Goal: Register for event/course

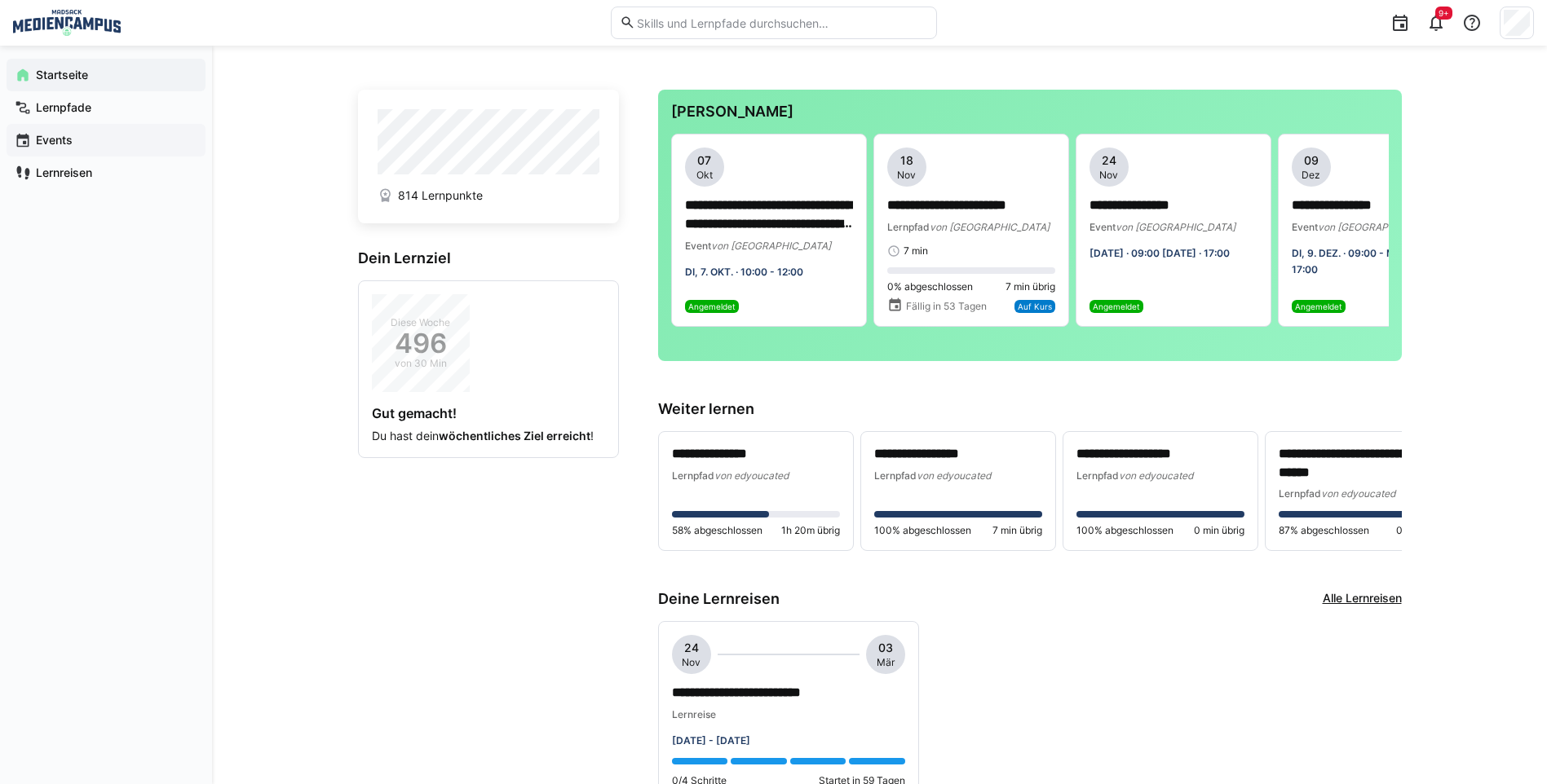
click at [76, 138] on span "Events" at bounding box center [115, 140] width 164 height 16
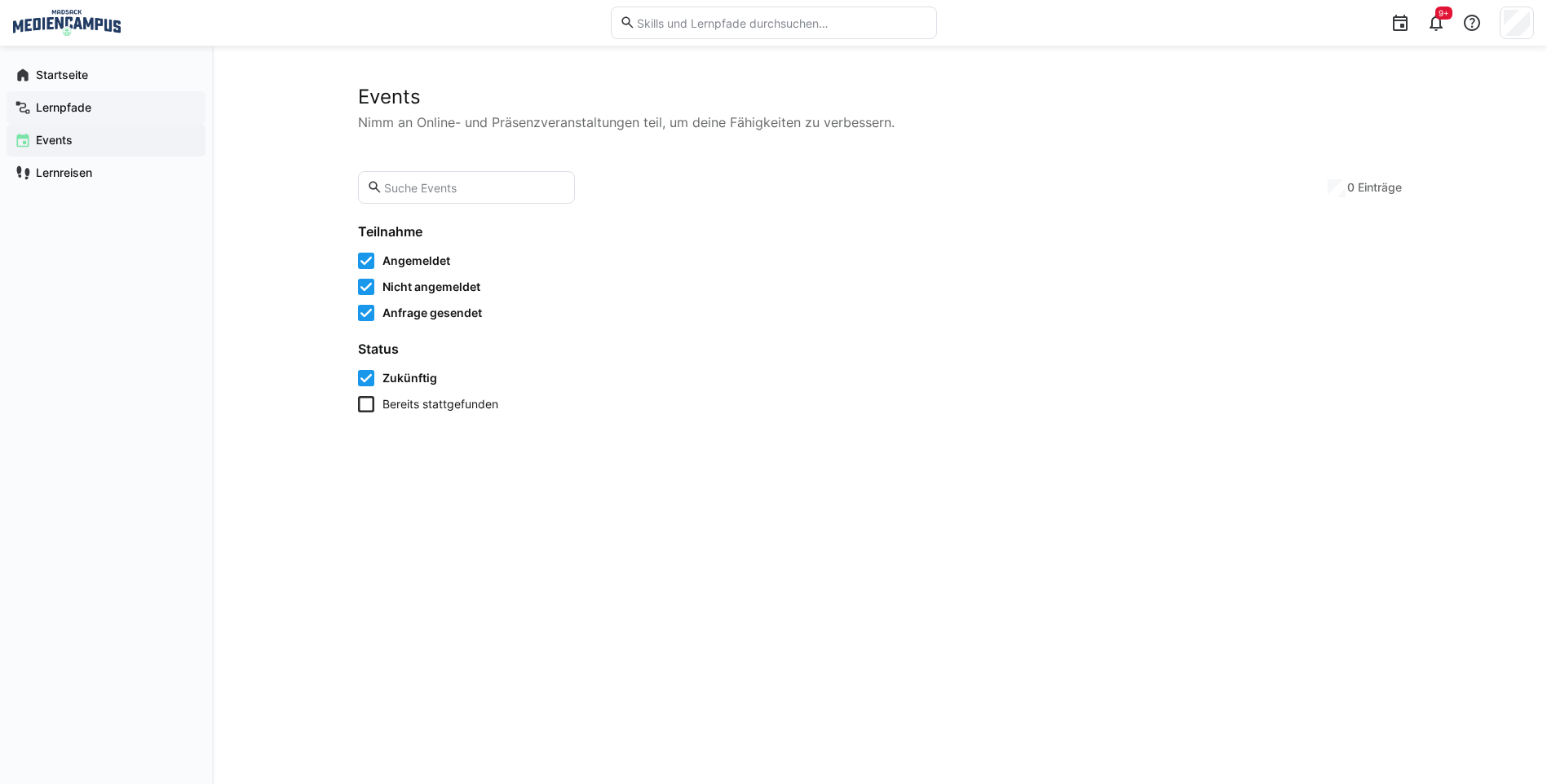
click at [81, 119] on div "Lernpfade" at bounding box center [105, 107] width 199 height 33
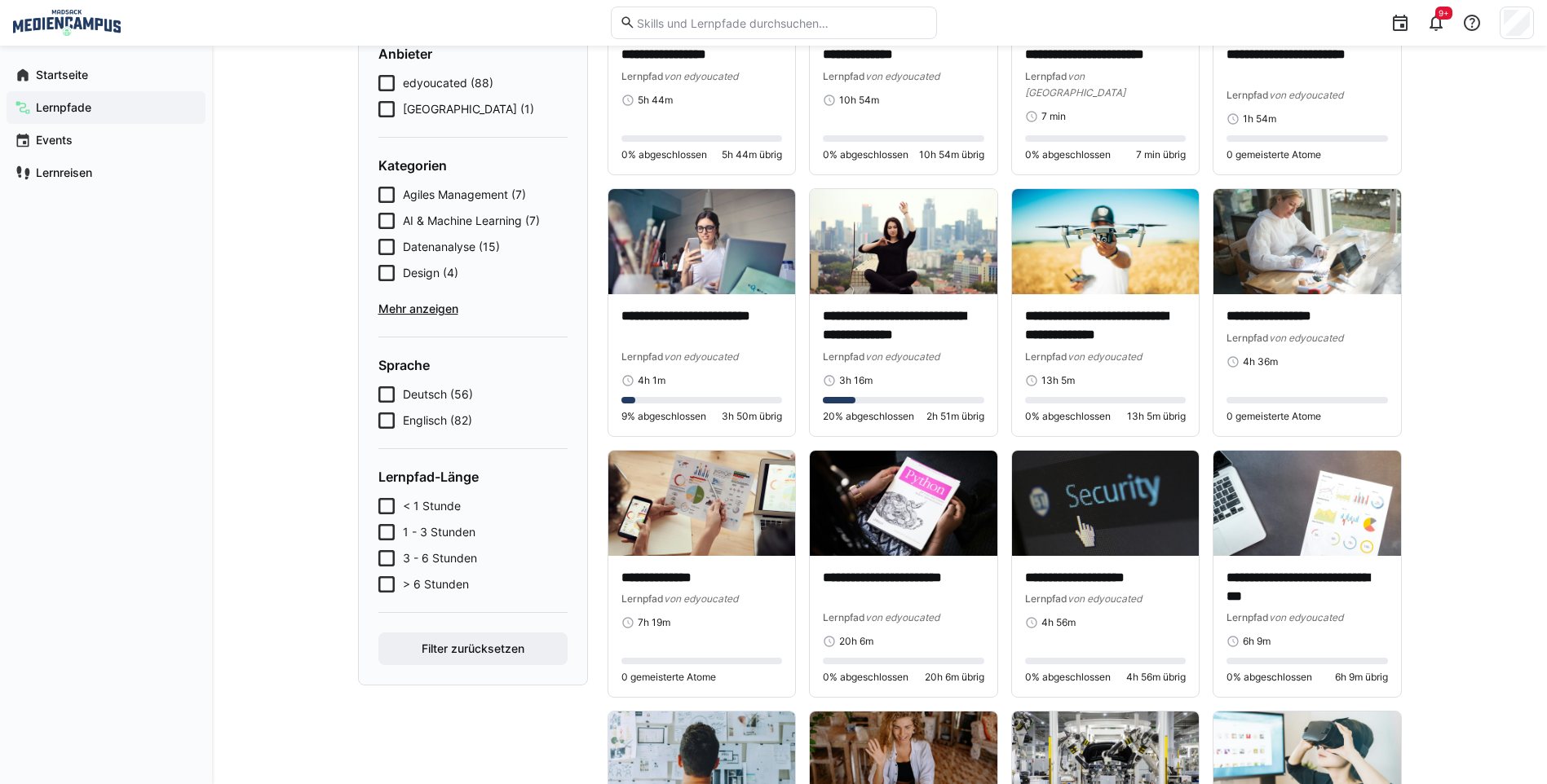
scroll to position [163, 0]
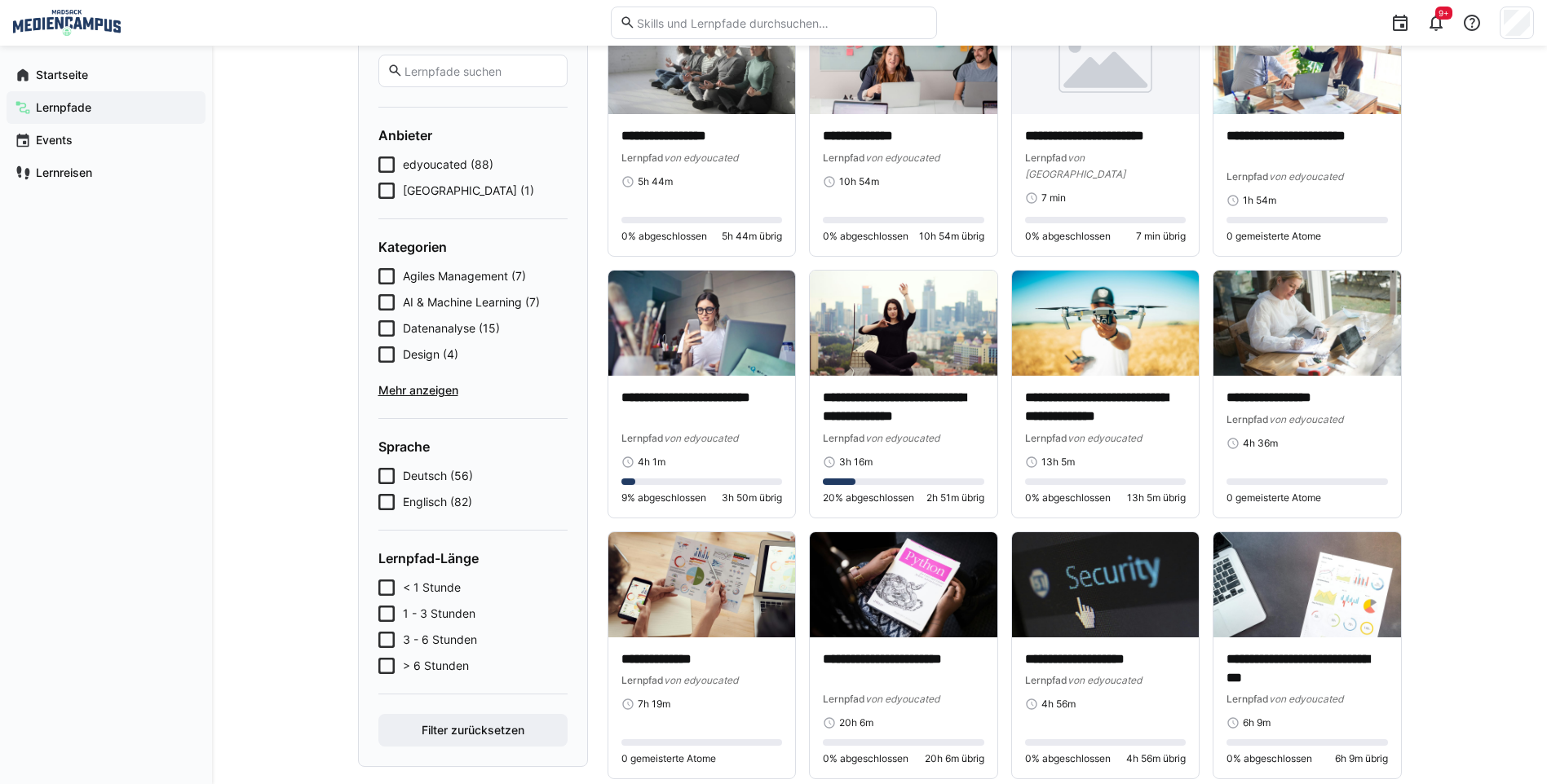
click at [420, 388] on span "Mehr anzeigen" at bounding box center [473, 390] width 189 height 16
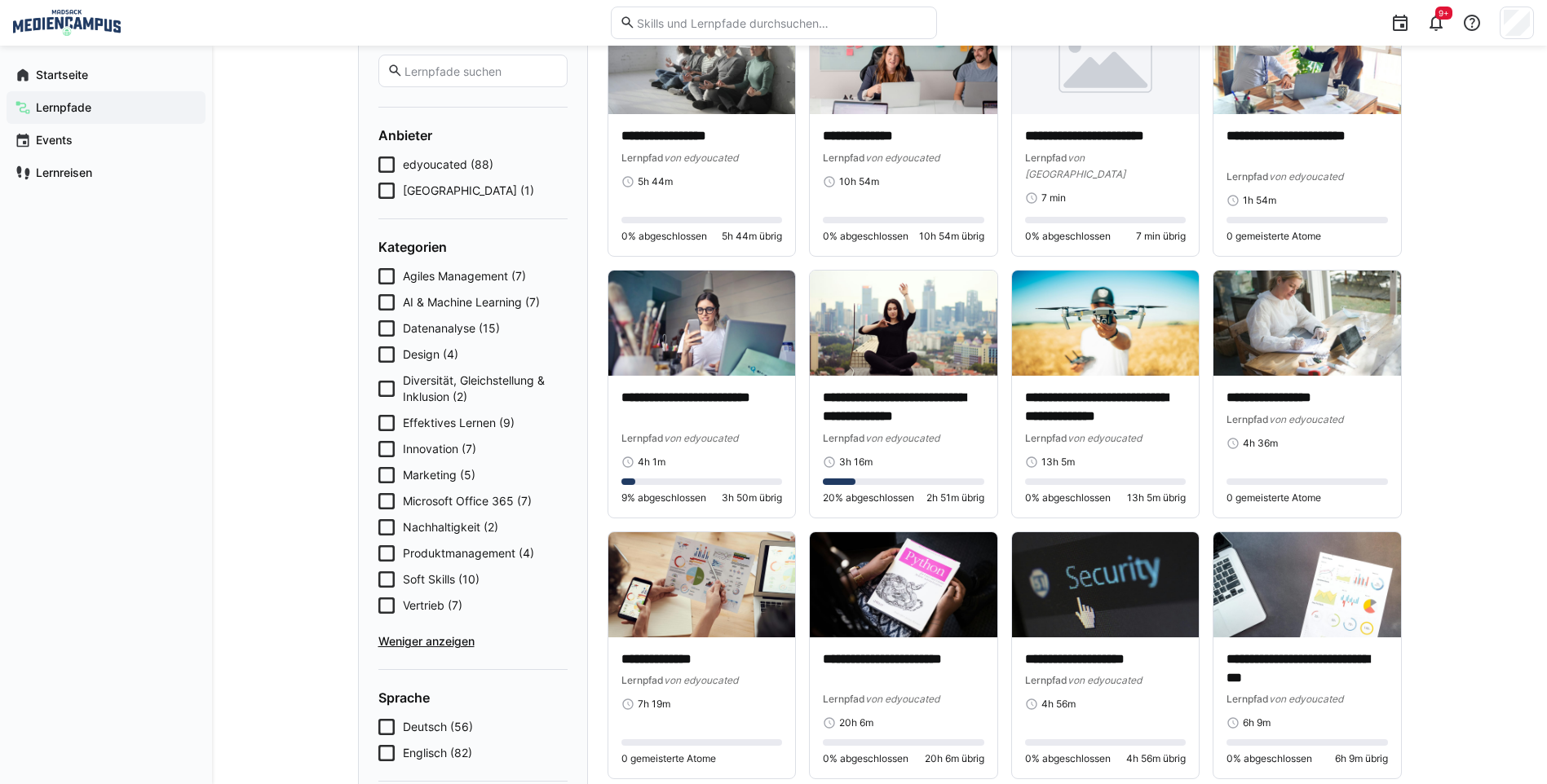
click at [389, 579] on icon at bounding box center [387, 580] width 16 height 16
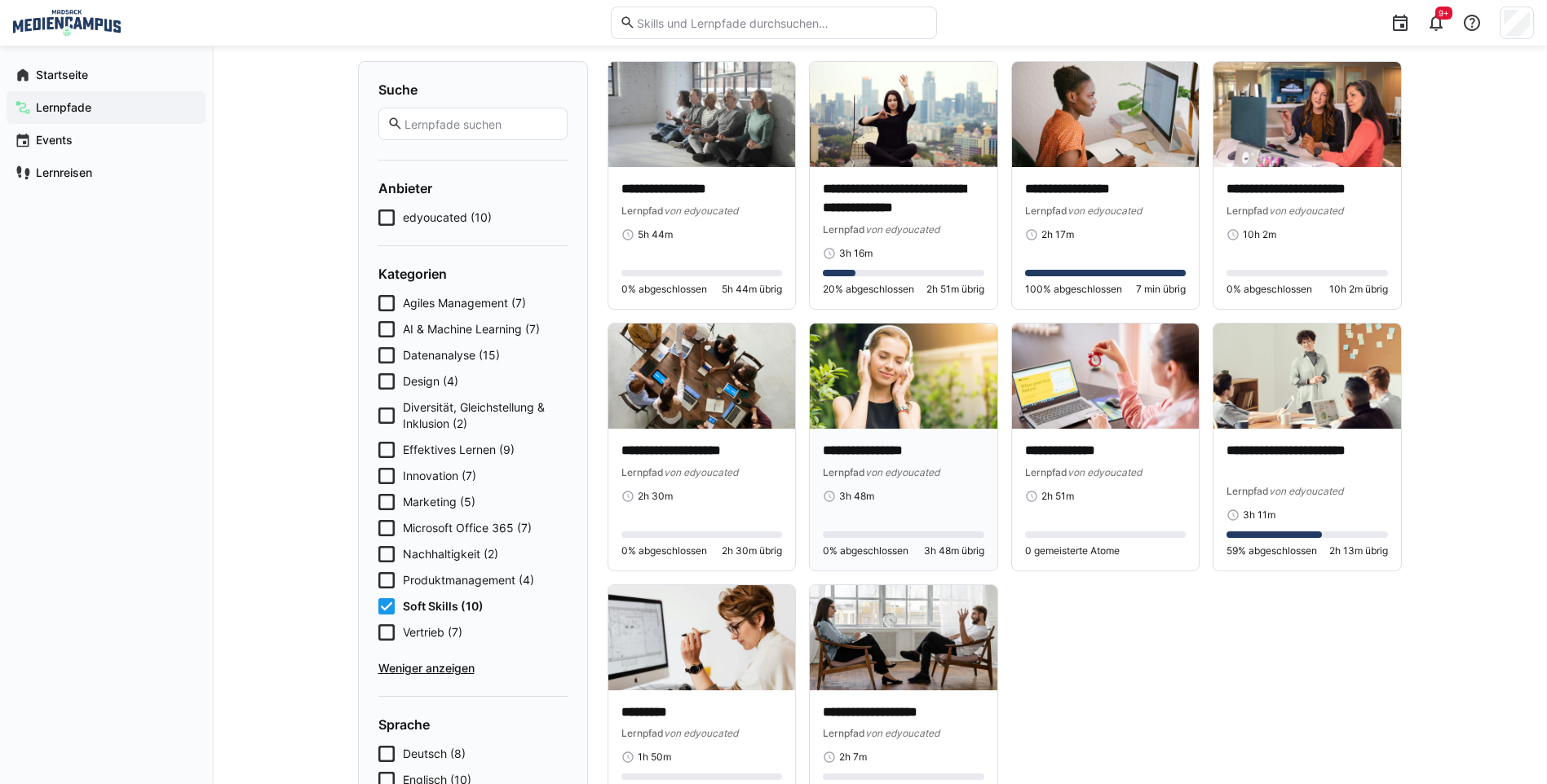
scroll to position [81, 0]
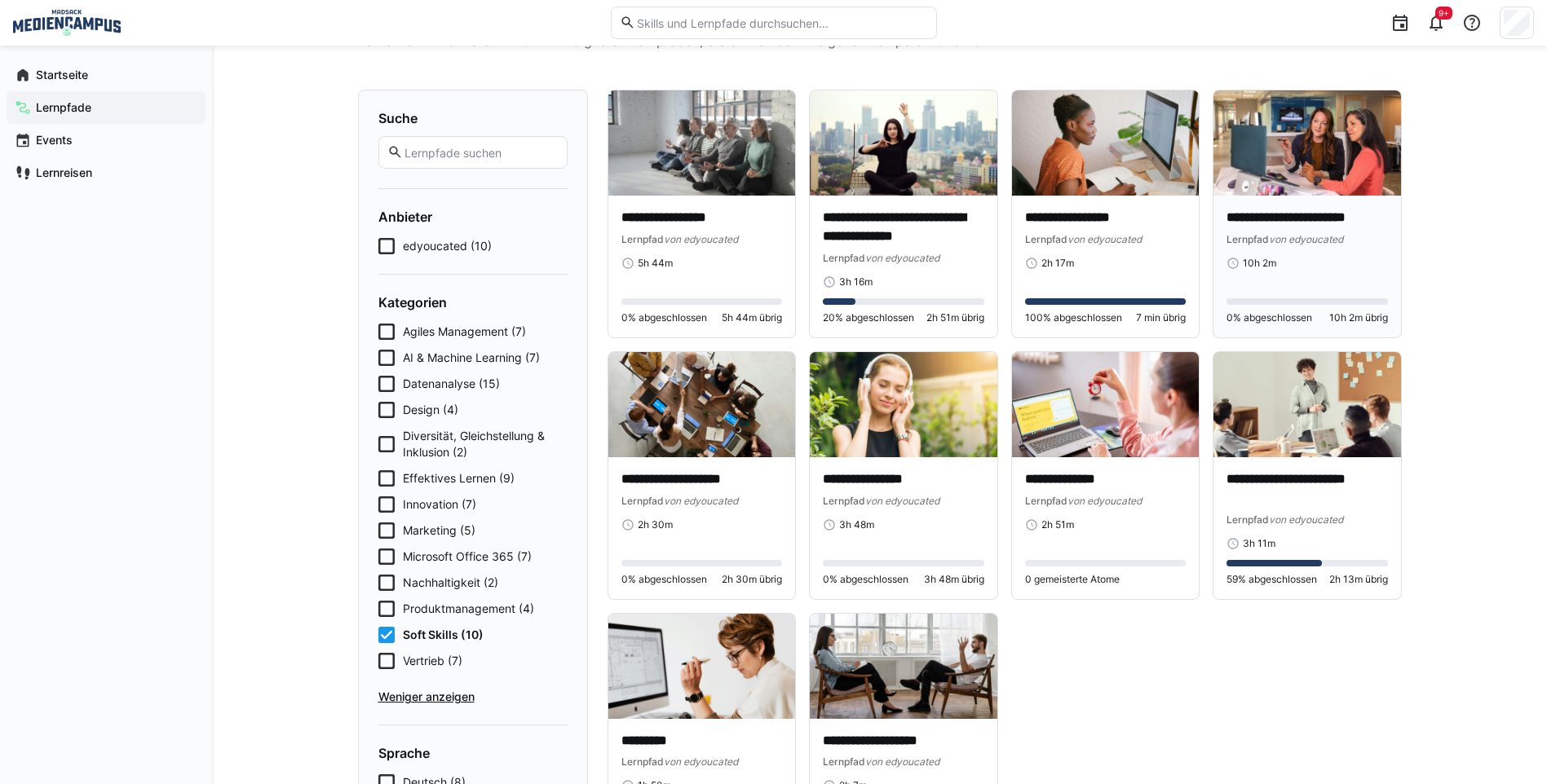
click at [1257, 216] on p "**********" at bounding box center [1307, 218] width 161 height 19
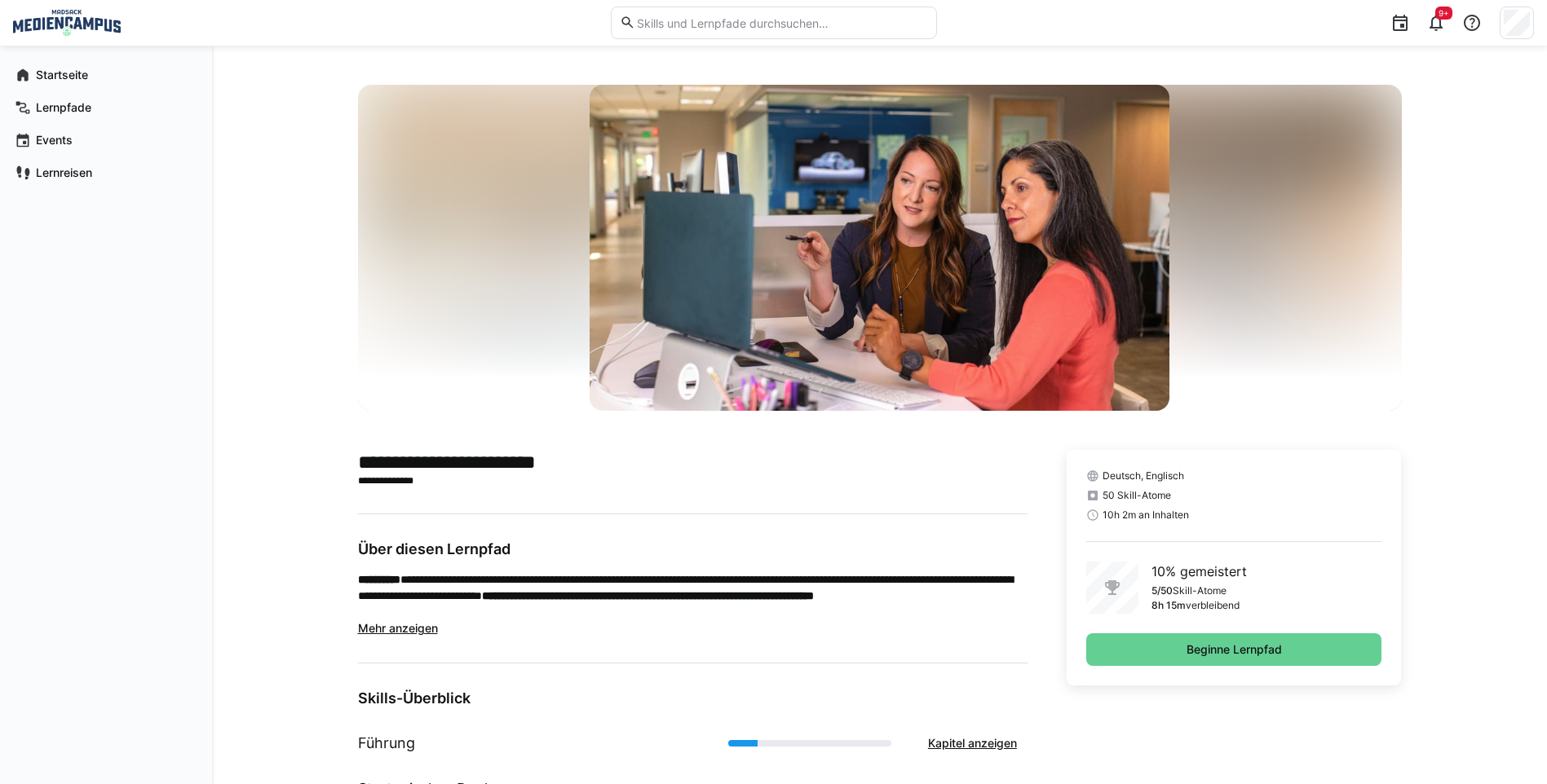
click at [1106, 649] on span "Beginne Lernpfad" at bounding box center [1234, 649] width 296 height 33
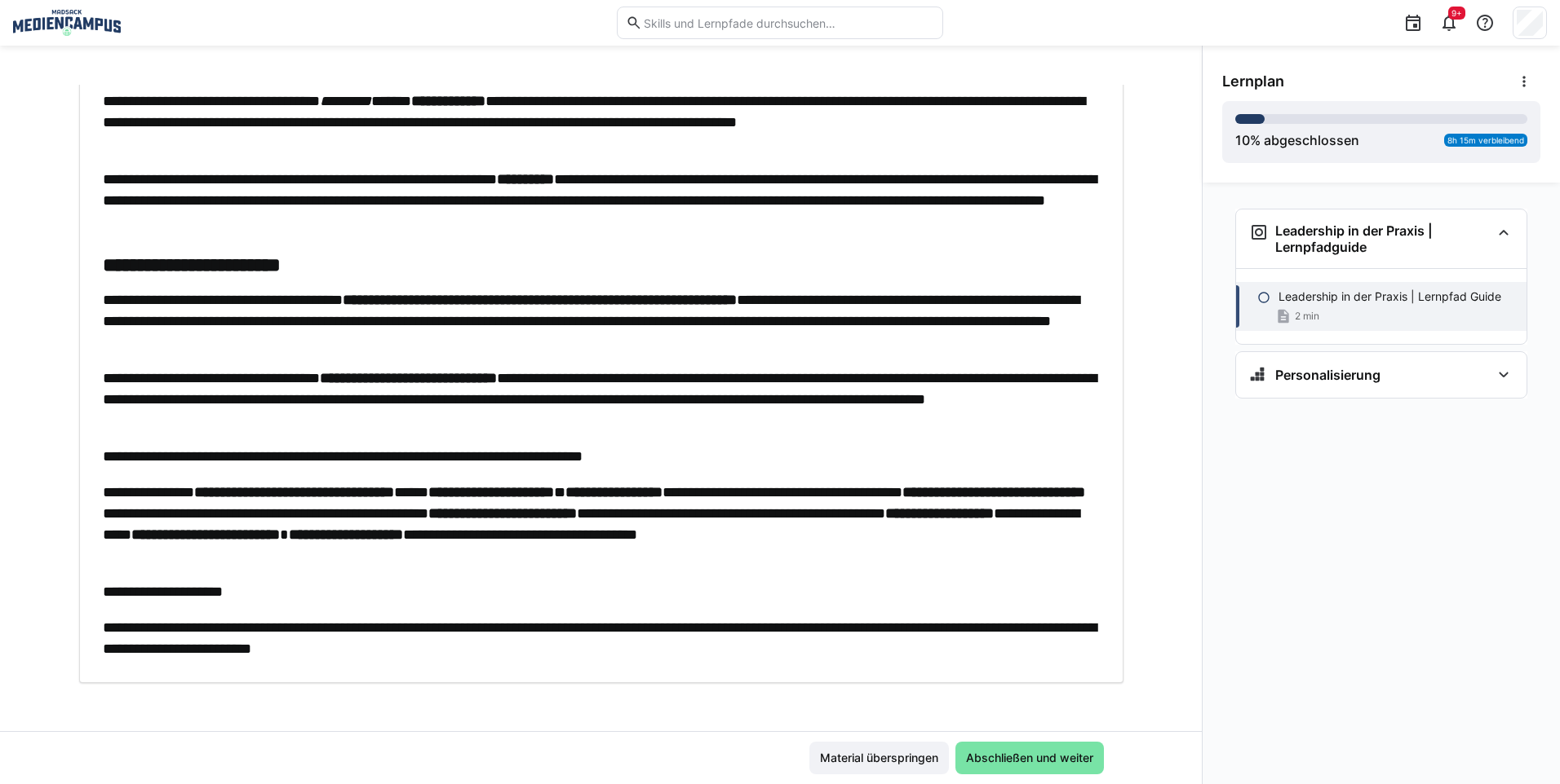
scroll to position [148, 0]
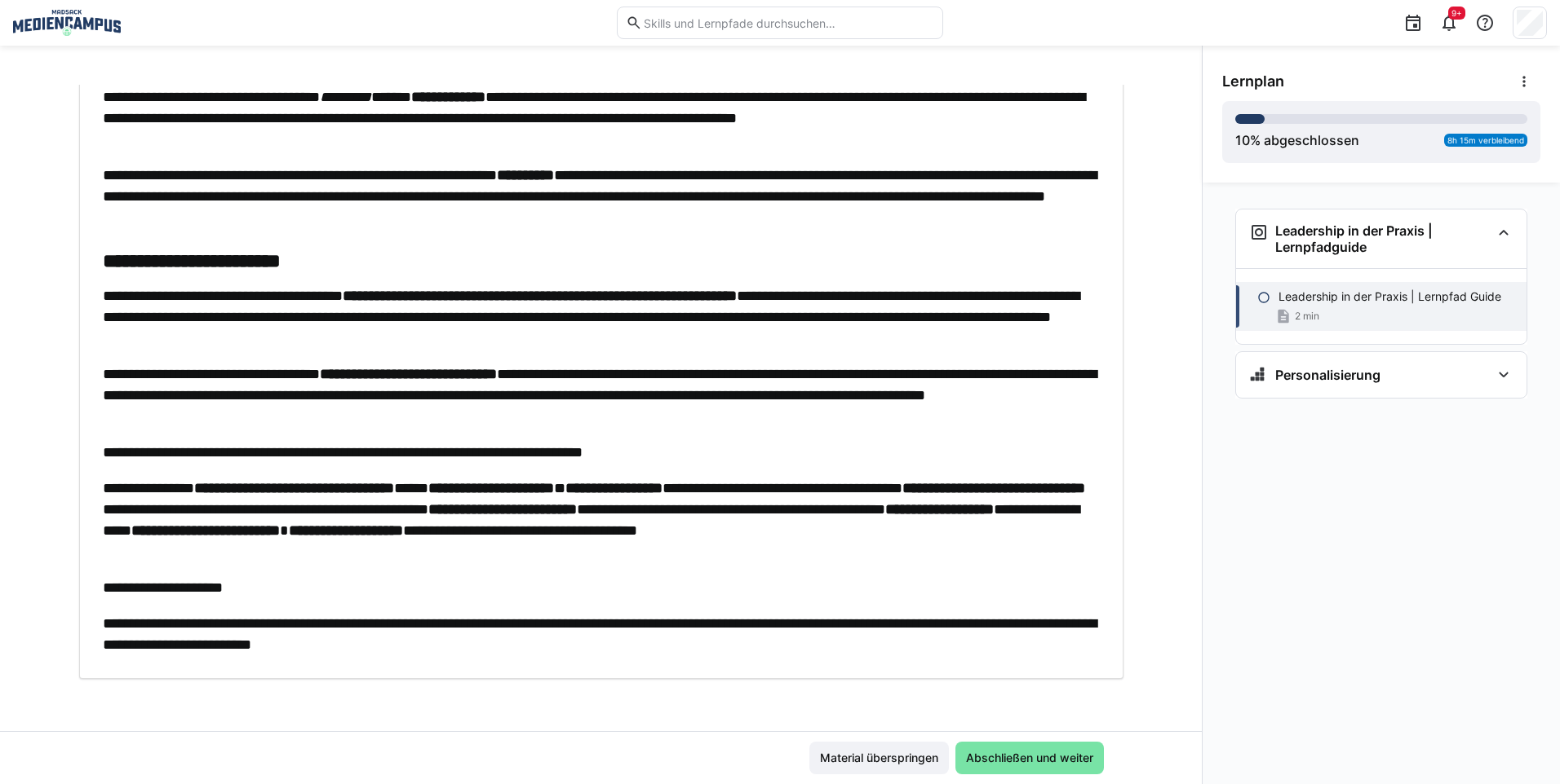
drag, startPoint x: 67, startPoint y: 404, endPoint x: 114, endPoint y: 338, distance: 81.0
click at [67, 404] on div "**********" at bounding box center [600, 408] width 1201 height 647
